Goal: Check status: Check status

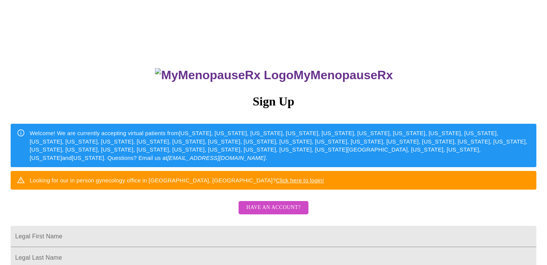
click at [271, 212] on span "Have an account?" at bounding box center [273, 208] width 54 height 10
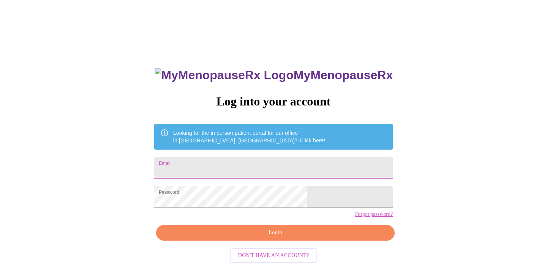
click at [213, 170] on input "Email" at bounding box center [273, 167] width 239 height 21
type input "[EMAIL_ADDRESS][DOMAIN_NAME]"
click at [262, 237] on span "Login" at bounding box center [275, 233] width 221 height 10
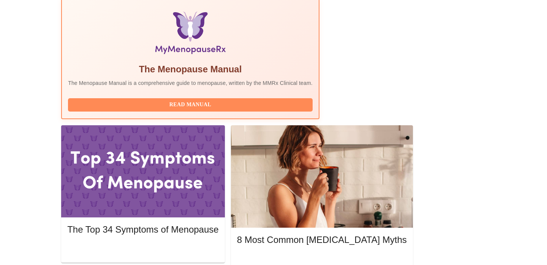
scroll to position [247, 0]
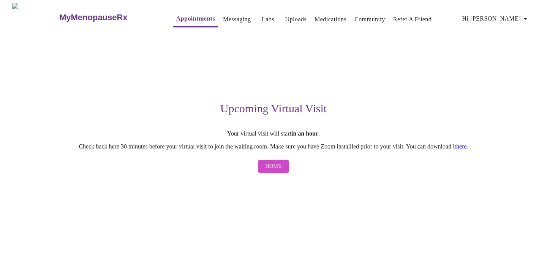
click at [280, 166] on span "Home" at bounding box center [274, 167] width 16 height 10
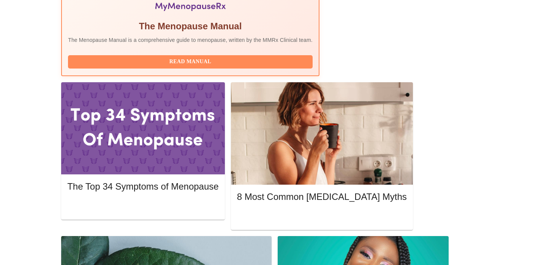
scroll to position [287, 0]
